Goal: Navigation & Orientation: Find specific page/section

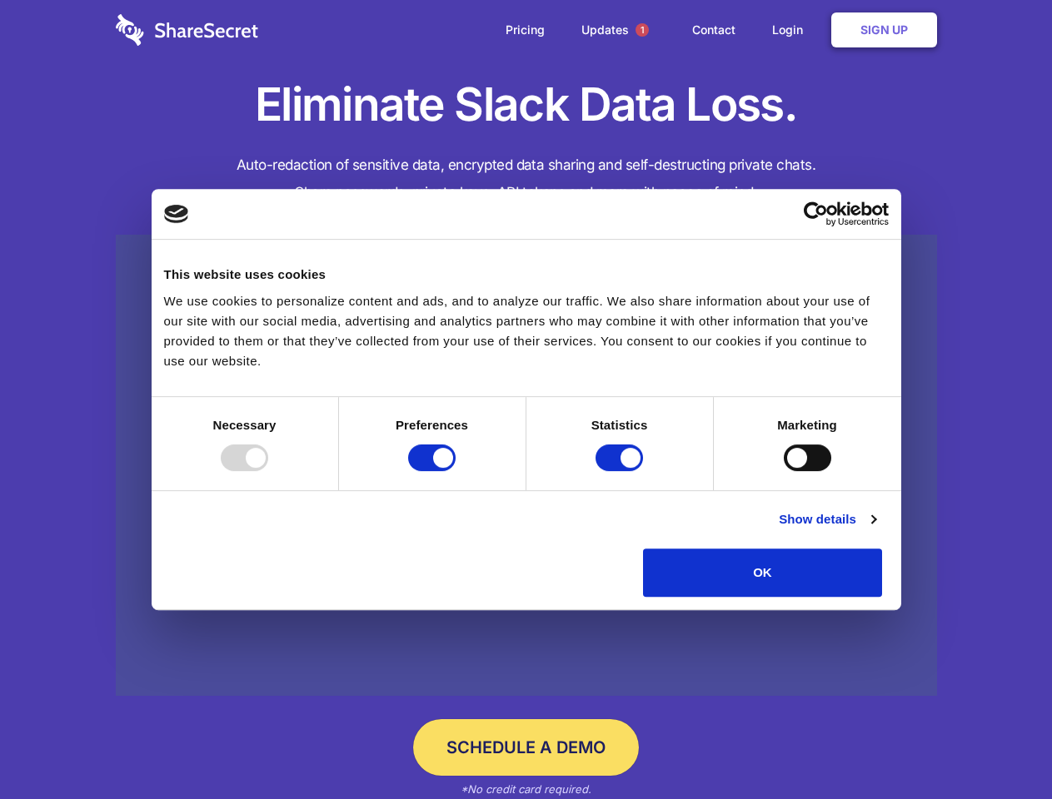
click at [268, 471] on div at bounding box center [244, 458] width 47 height 27
click at [456, 471] on input "Preferences" at bounding box center [431, 458] width 47 height 27
checkbox input "false"
click at [621, 471] on input "Statistics" at bounding box center [618, 458] width 47 height 27
checkbox input "false"
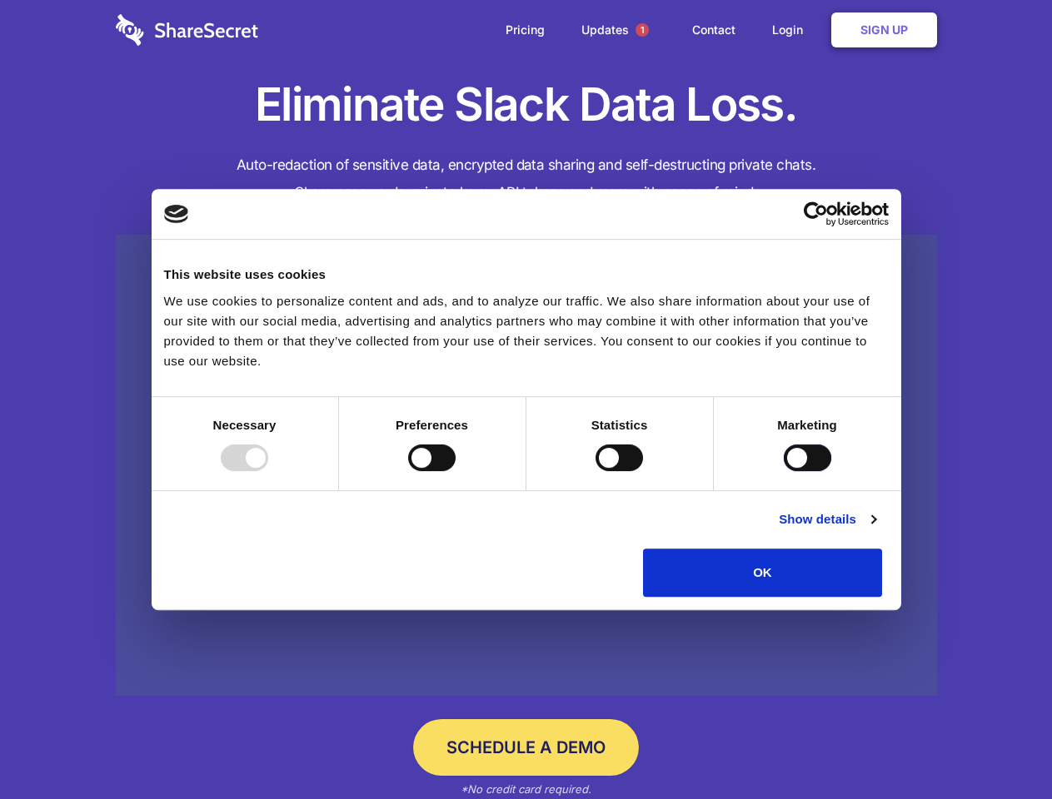
click at [784, 471] on input "Marketing" at bounding box center [807, 458] width 47 height 27
checkbox input "true"
click at [875, 530] on link "Show details" at bounding box center [827, 520] width 97 height 20
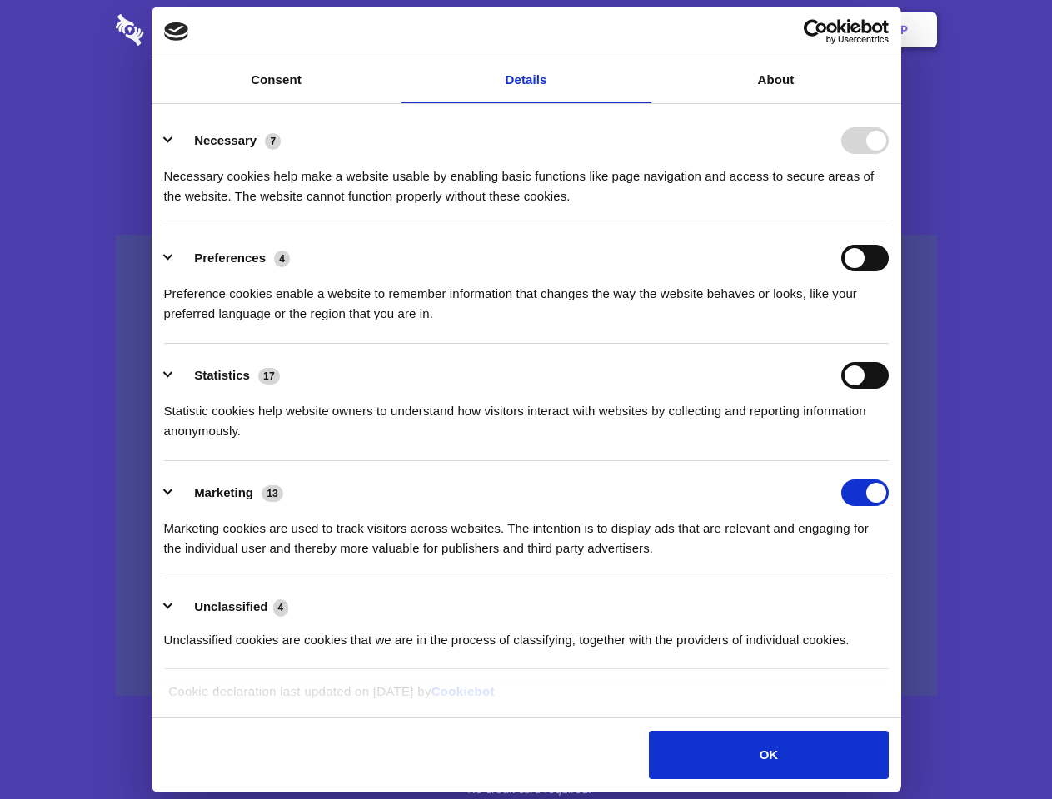
click at [889, 227] on li "Necessary 7 Necessary cookies help make a website usable by enabling basic func…" at bounding box center [526, 167] width 725 height 117
click at [641, 30] on span "1" at bounding box center [641, 29] width 13 height 13
